Goal: Information Seeking & Learning: Learn about a topic

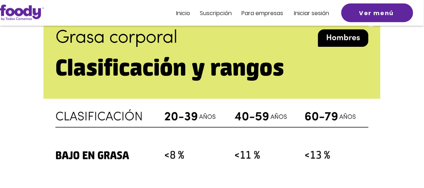
scroll to position [323, 0]
click at [371, 25] on icon "Expand image" at bounding box center [371, 22] width 6 height 6
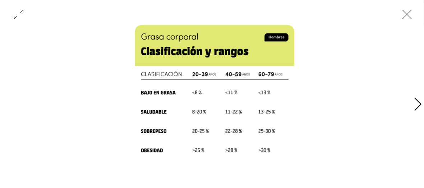
scroll to position [503, 0]
click at [402, 18] on icon "Cerrar" at bounding box center [407, 15] width 22 height 22
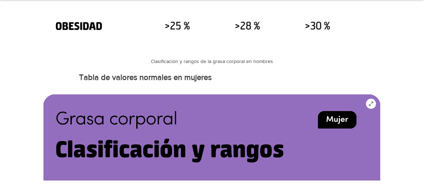
scroll to position [676, 0]
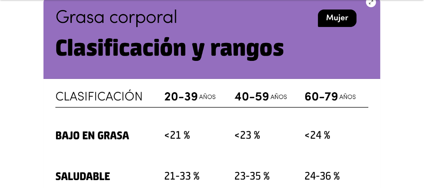
click at [233, 110] on img "main content" at bounding box center [211, 138] width 337 height 290
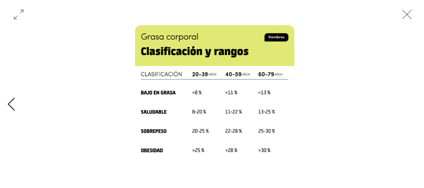
scroll to position [0, 384]
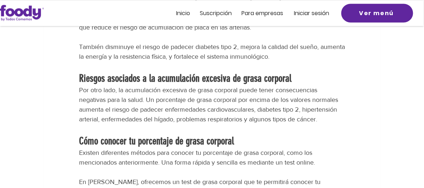
scroll to position [1005, 0]
